Goal: Browse casually: Explore the website without a specific task or goal

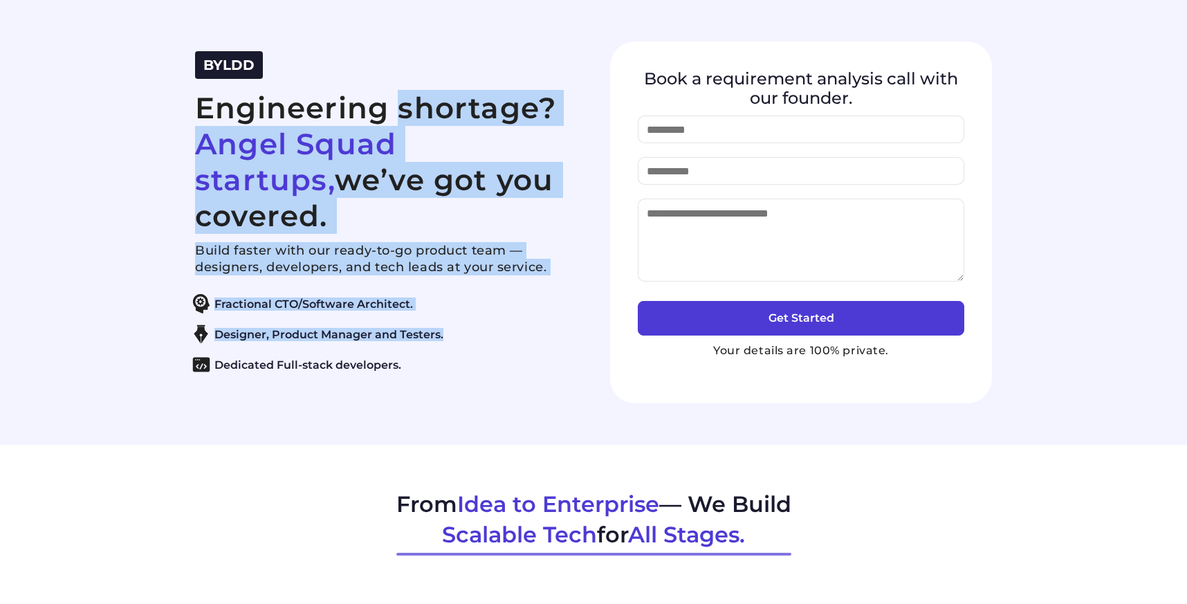
drag, startPoint x: 203, startPoint y: 122, endPoint x: 430, endPoint y: 356, distance: 325.9
click at [430, 356] on div "BYLDD Engineering shortage? Angel Squad startups, we’ve got you covered. Build …" at bounding box center [386, 222] width 382 height 342
click at [219, 73] on span "BYLDD" at bounding box center [228, 65] width 51 height 17
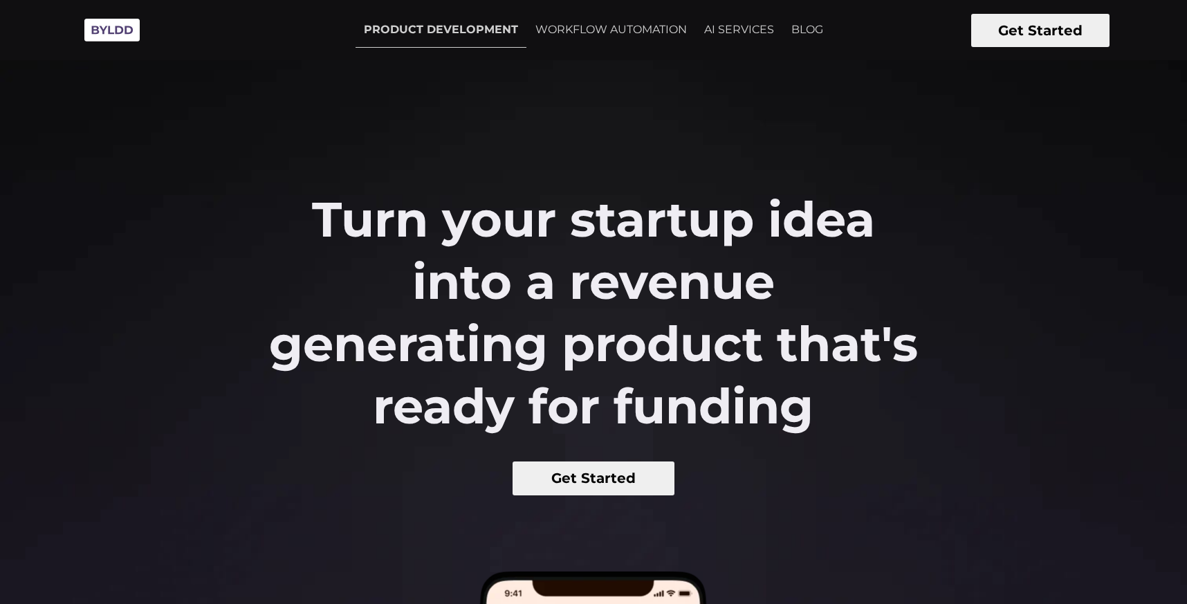
click at [109, 33] on img at bounding box center [111, 30] width 69 height 38
click at [747, 30] on link "AI SERVICES" at bounding box center [739, 29] width 86 height 35
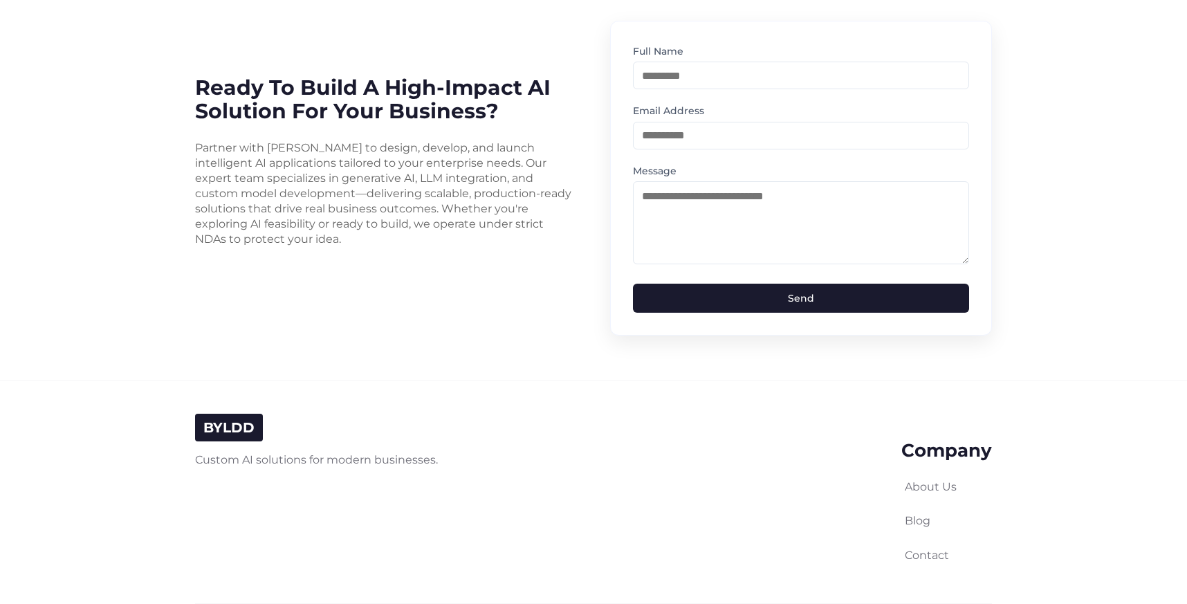
scroll to position [3482, 0]
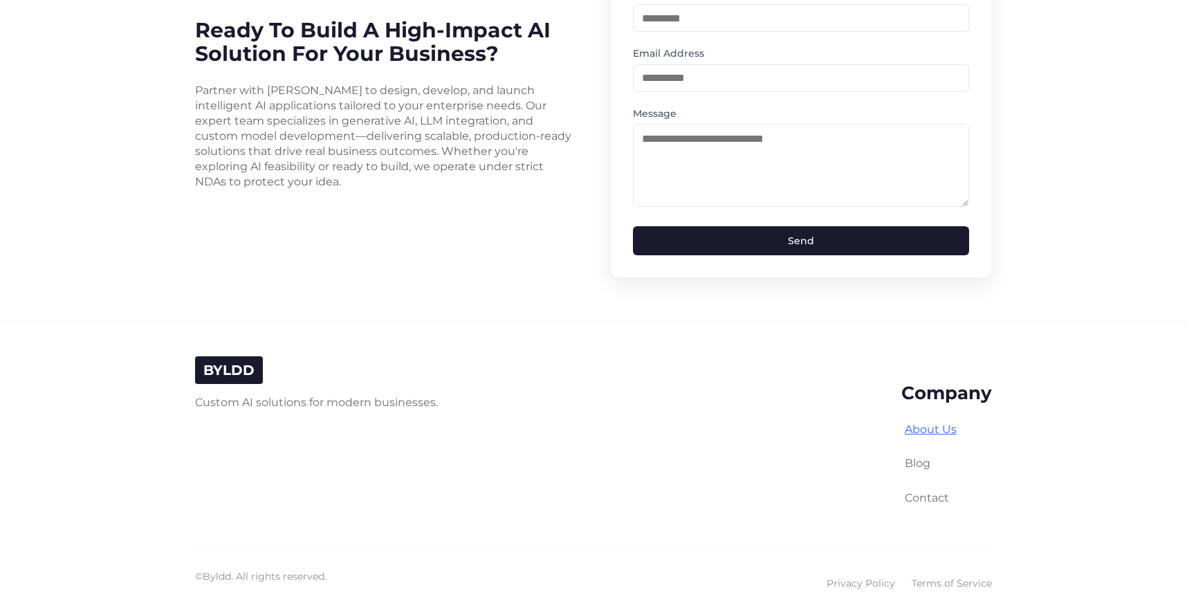
click at [922, 423] on link "About Us" at bounding box center [931, 429] width 52 height 13
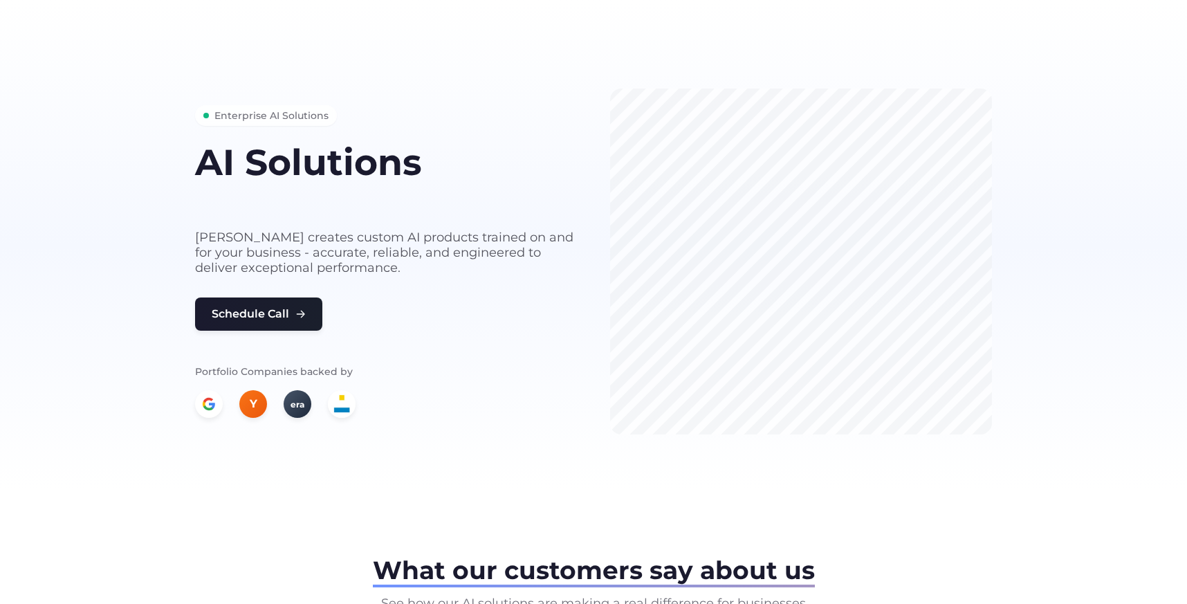
click at [202, 112] on div "Enterprise AI Solutions" at bounding box center [266, 115] width 142 height 21
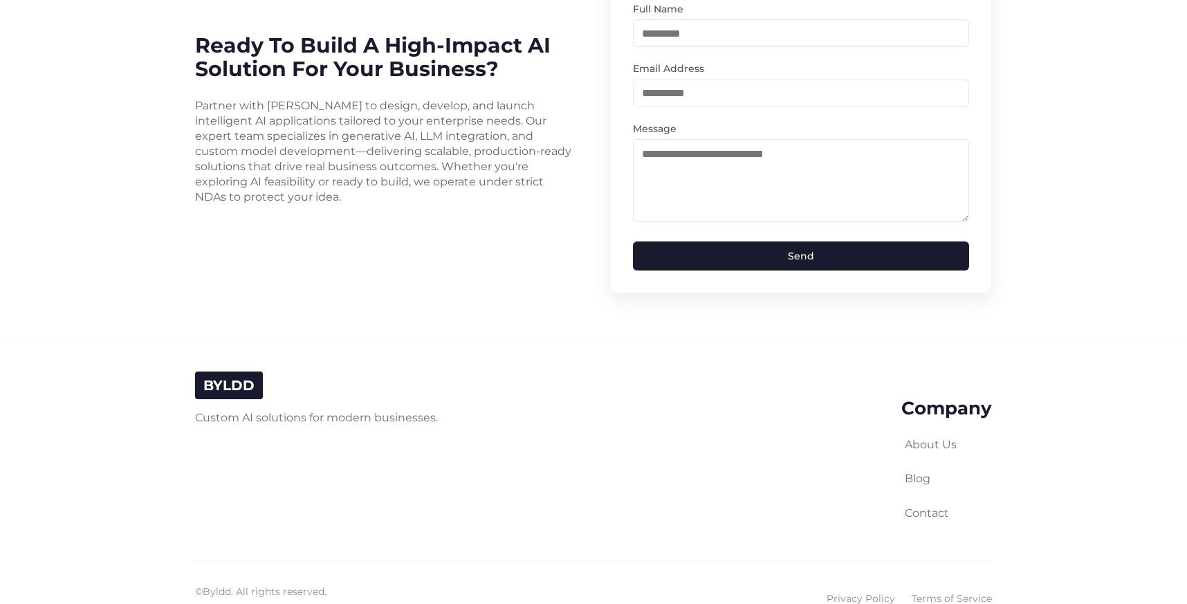
scroll to position [3482, 0]
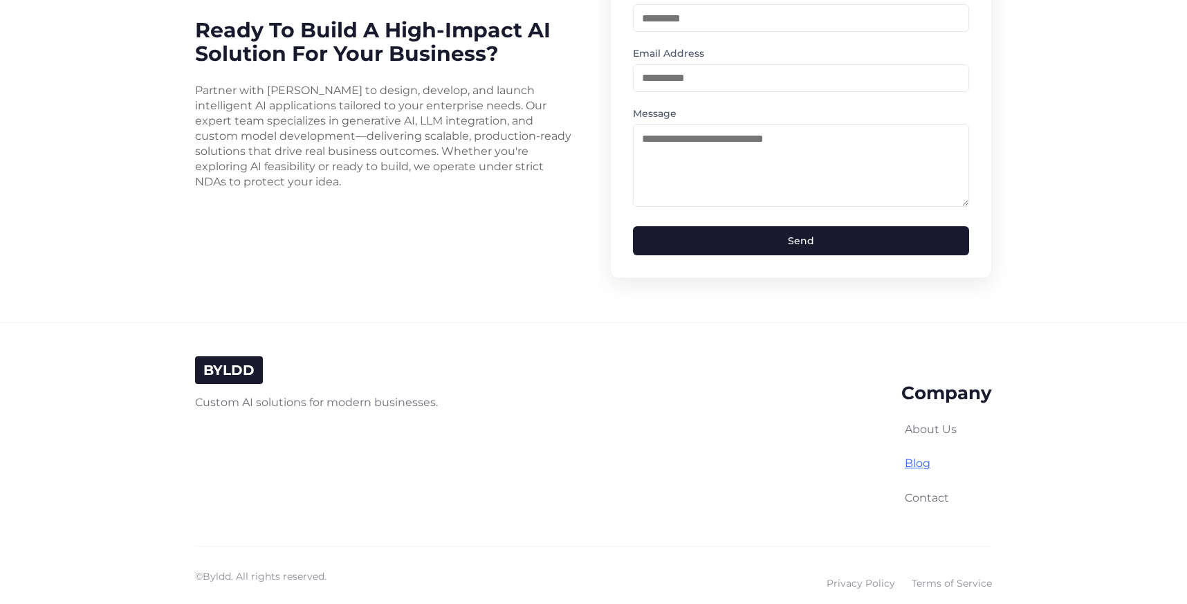
click at [928, 457] on link "Blog" at bounding box center [918, 463] width 26 height 13
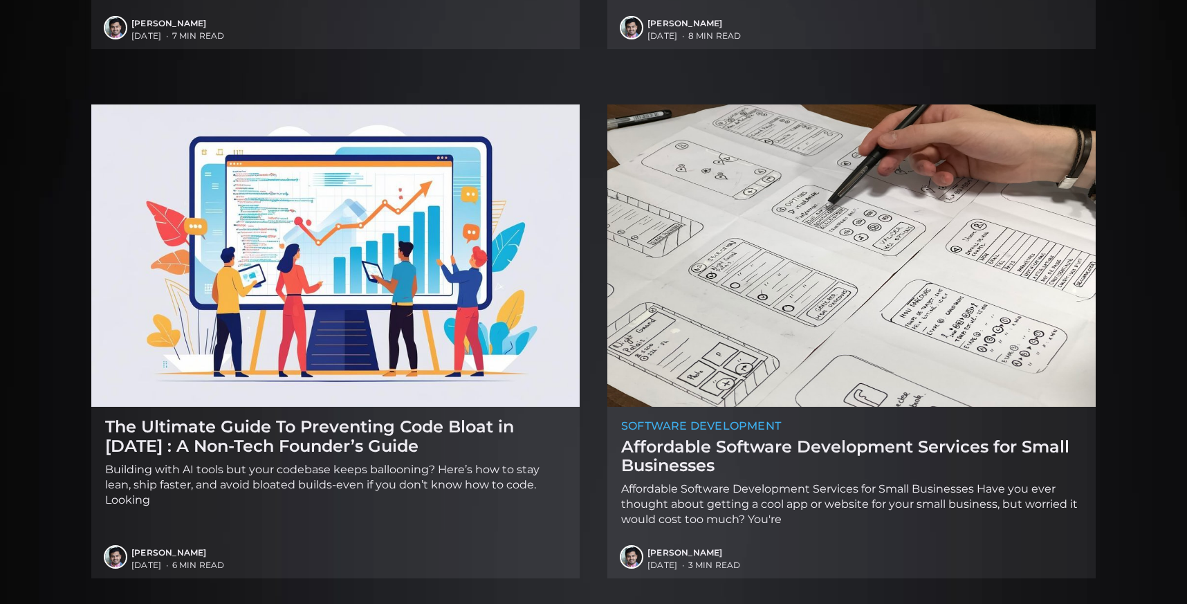
scroll to position [1133, 0]
